Goal: Task Accomplishment & Management: Use online tool/utility

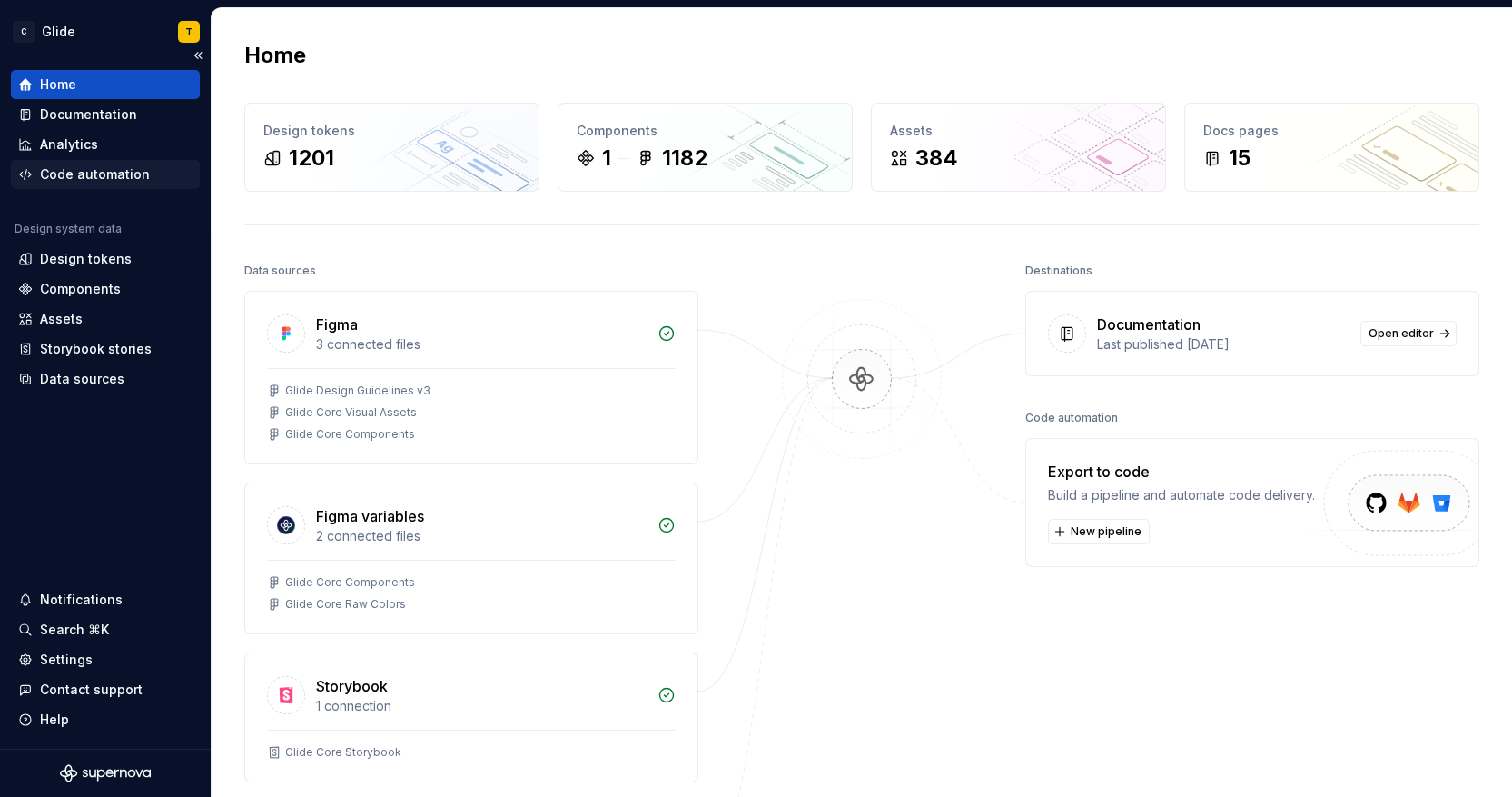
click at [104, 173] on div "Code automation" at bounding box center [94, 175] width 110 height 18
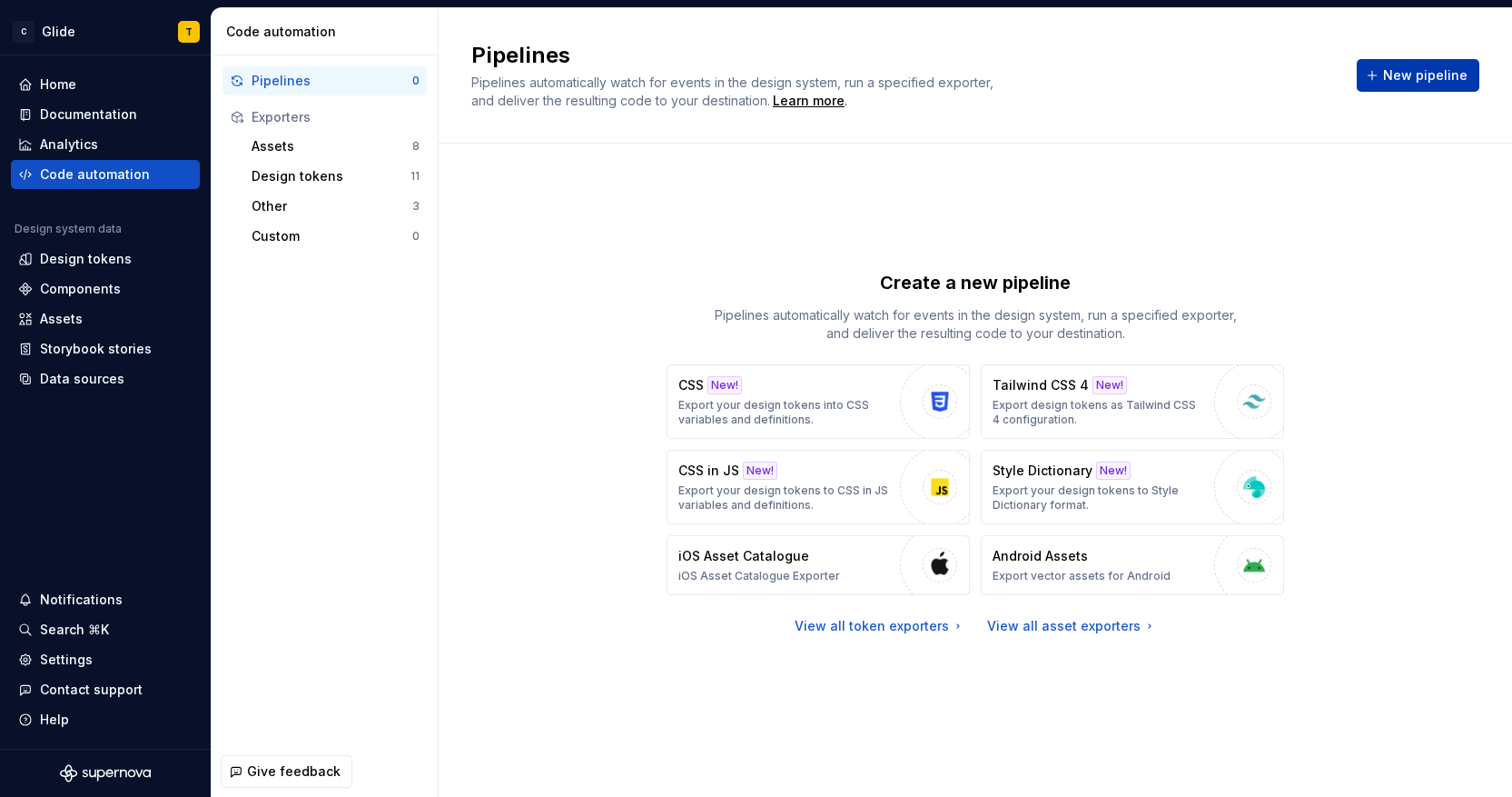
click at [1399, 79] on span "New pipeline" at bounding box center [1425, 76] width 84 height 18
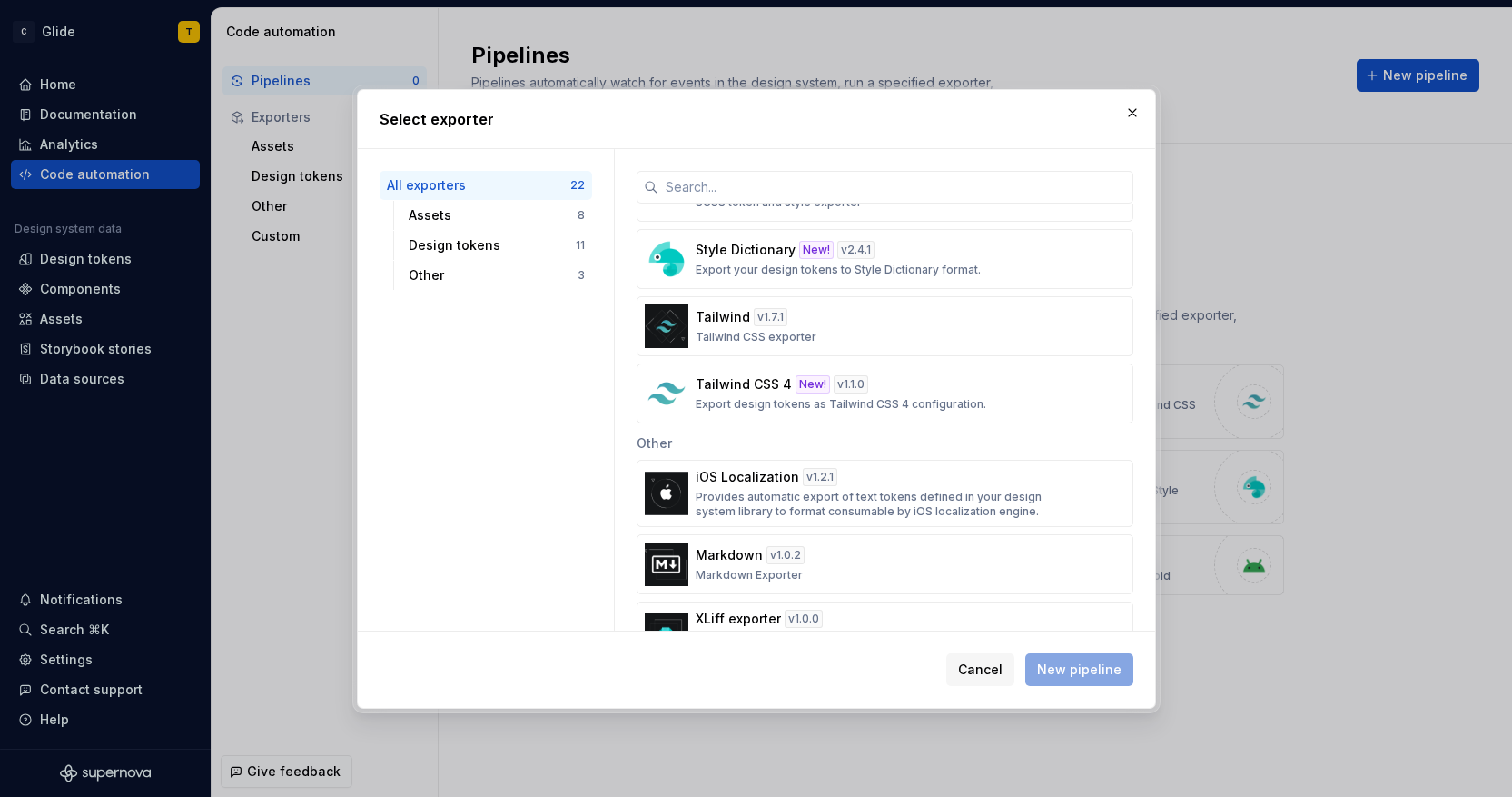
scroll to position [1183, 0]
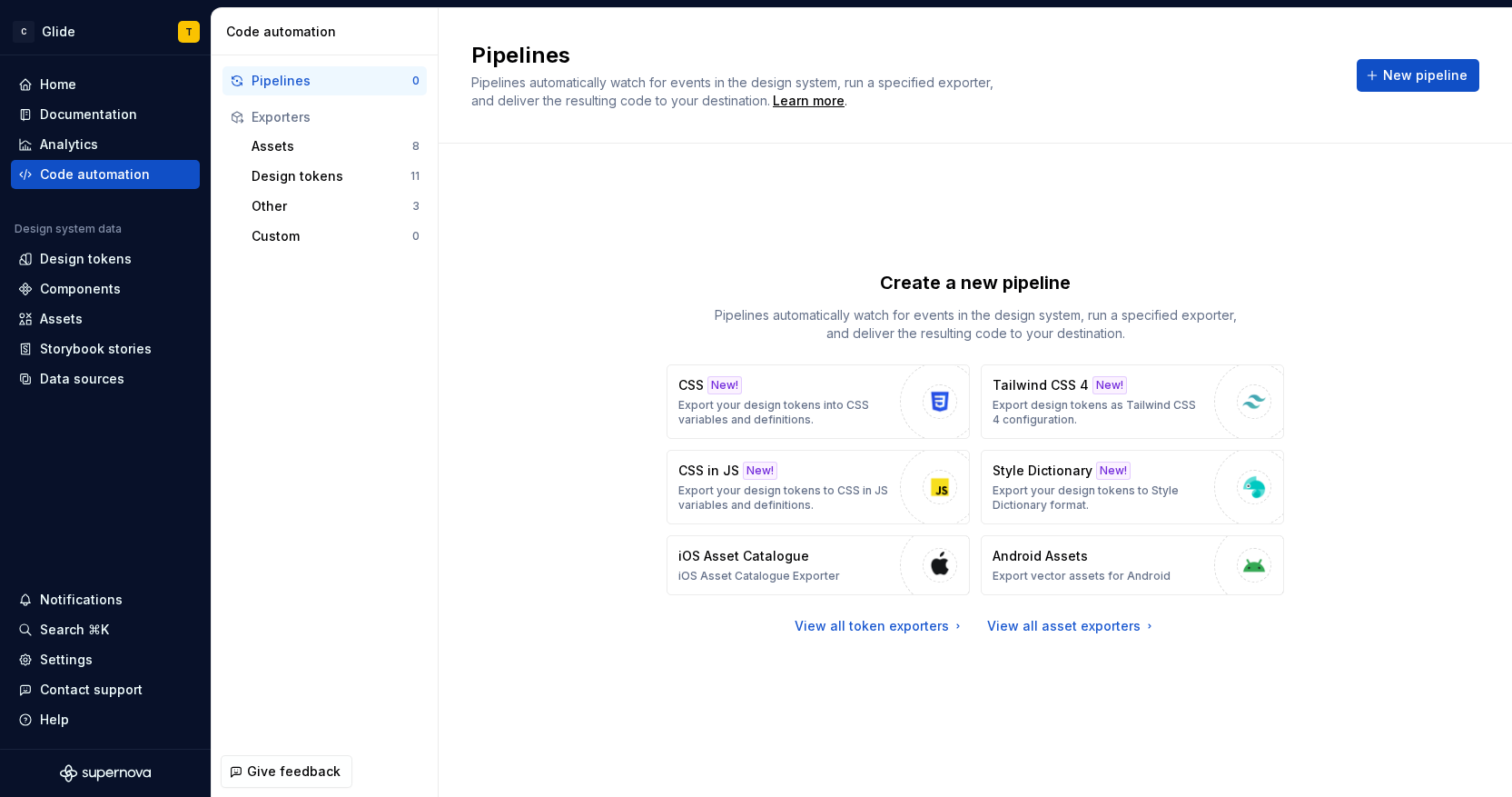
click at [908, 212] on div "Create a new pipeline Pipelines automatically watch for events in the design sy…" at bounding box center [975, 452] width 1008 height 551
